Goal: Information Seeking & Learning: Learn about a topic

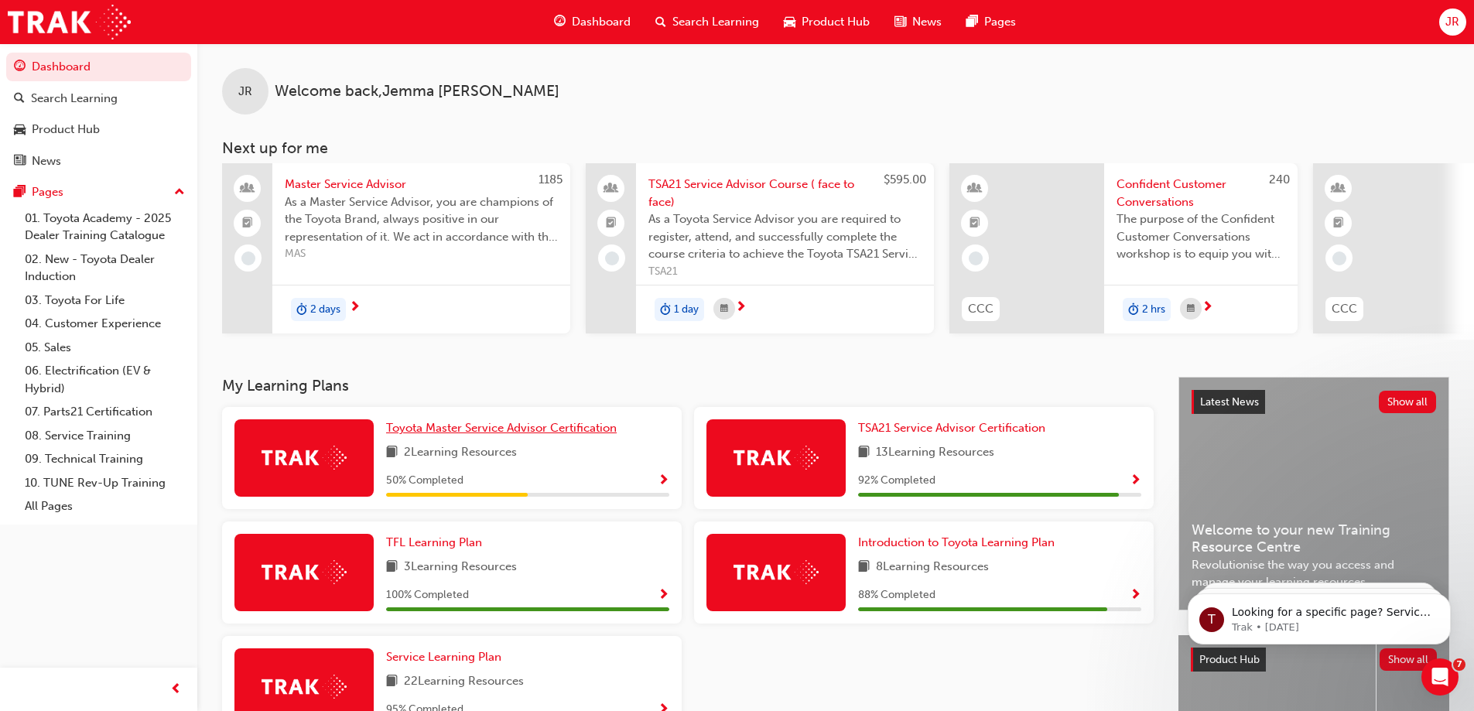
click at [443, 435] on span "Toyota Master Service Advisor Certification" at bounding box center [501, 428] width 231 height 14
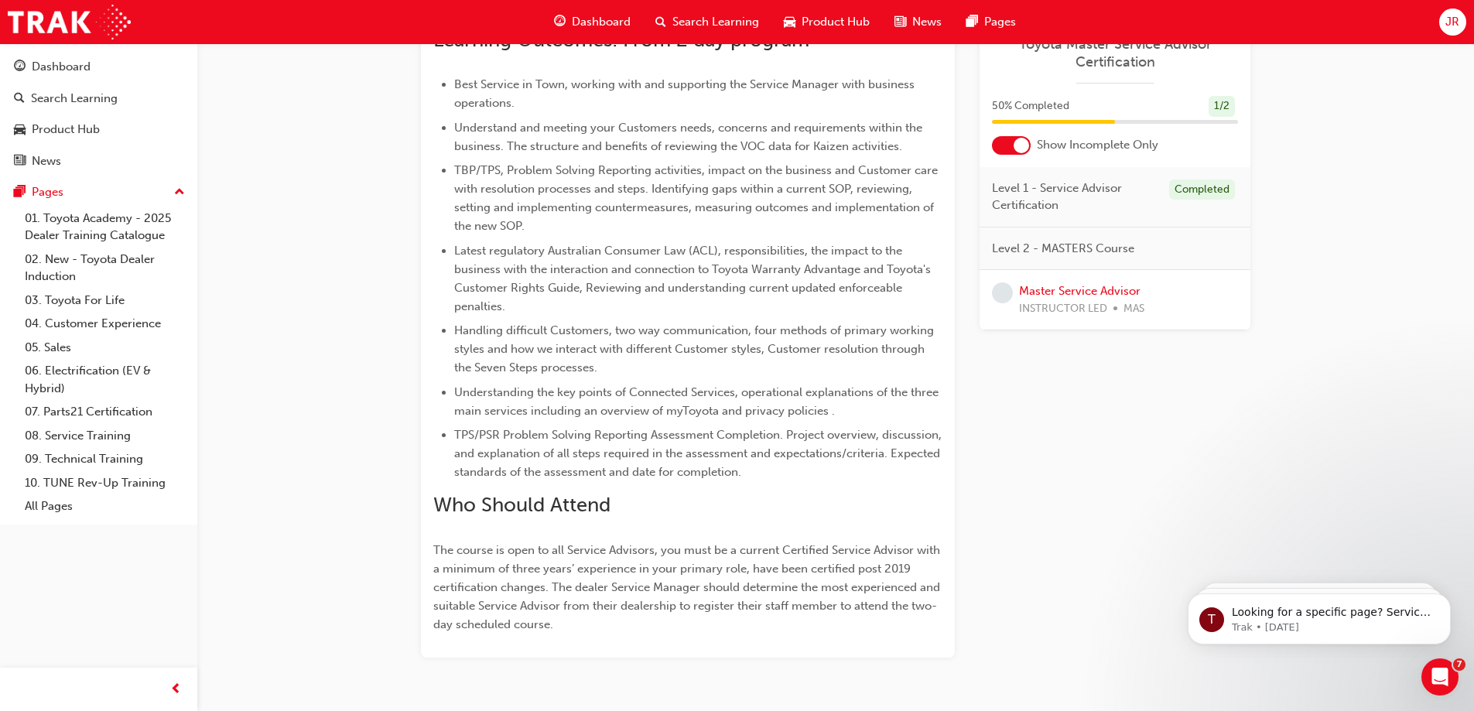
scroll to position [636, 0]
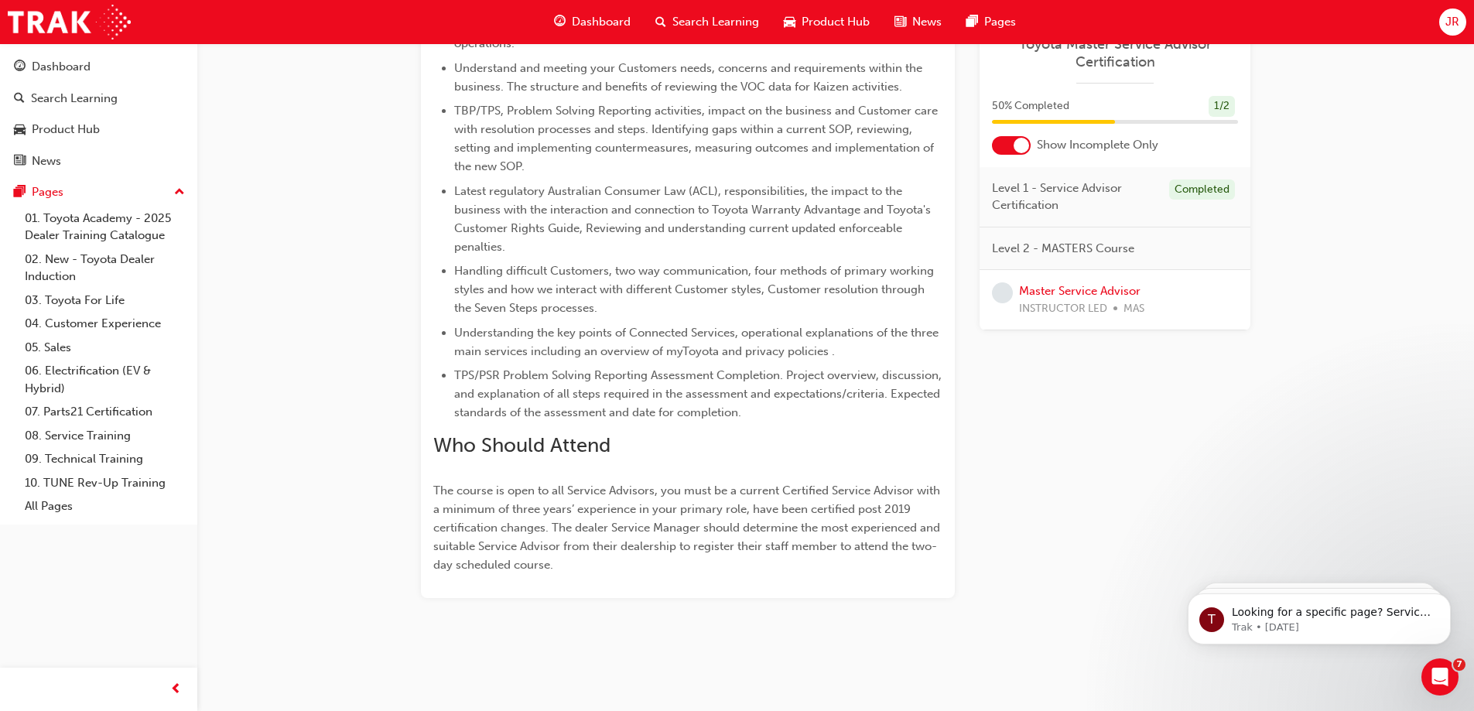
click at [1112, 306] on div "INSTRUCTOR LED MAS" at bounding box center [1081, 309] width 125 height 18
click at [1079, 284] on link "Master Service Advisor" at bounding box center [1080, 291] width 122 height 14
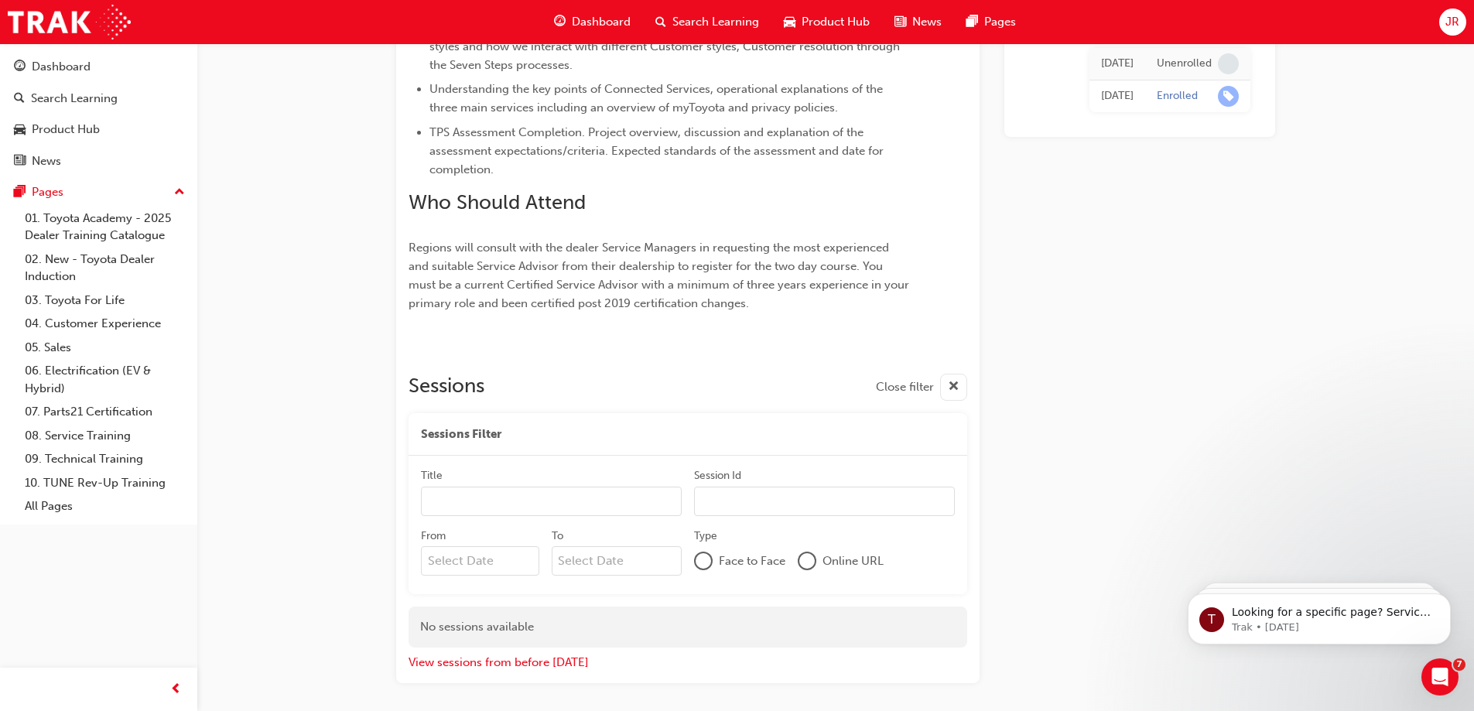
scroll to position [803, 0]
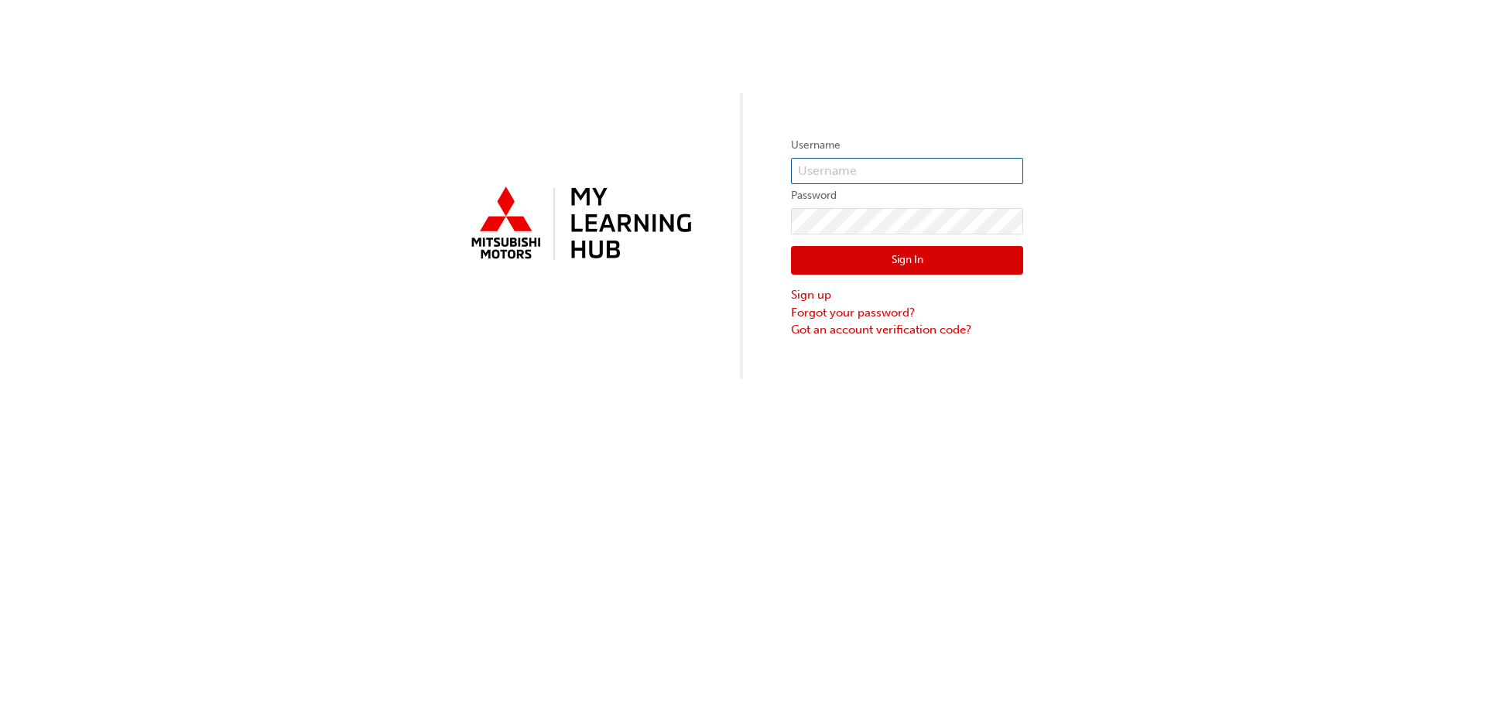
type input "0005494045"
click at [873, 267] on button "Sign In" at bounding box center [907, 260] width 232 height 29
